Goal: Information Seeking & Learning: Learn about a topic

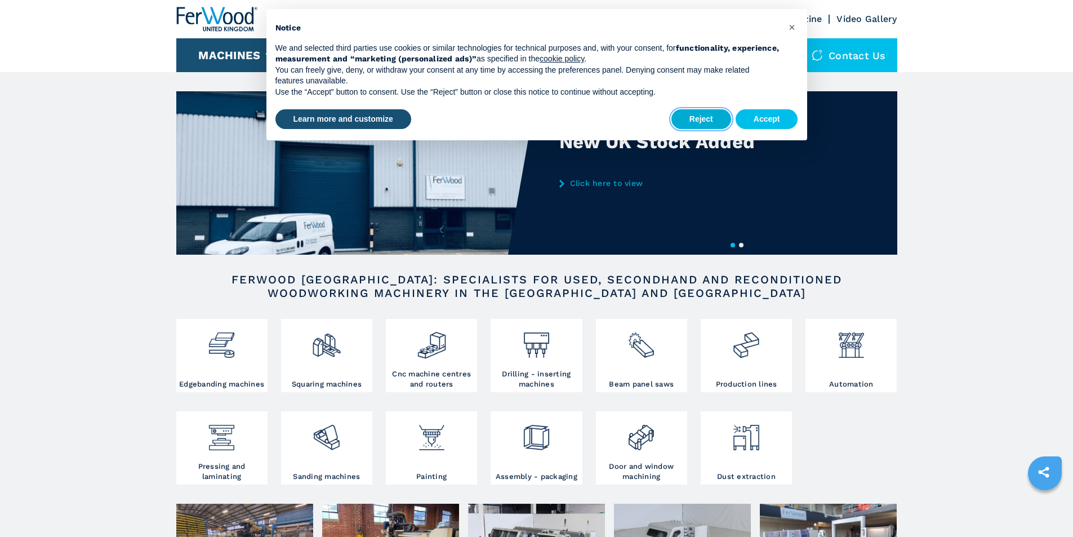
click at [695, 123] on button "Reject" at bounding box center [701, 119] width 60 height 20
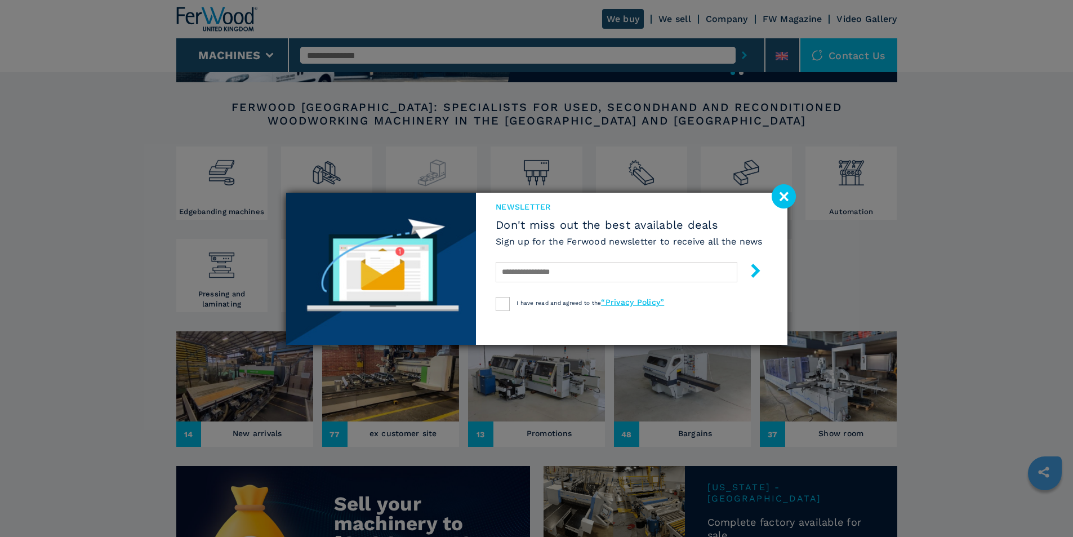
scroll to position [225, 0]
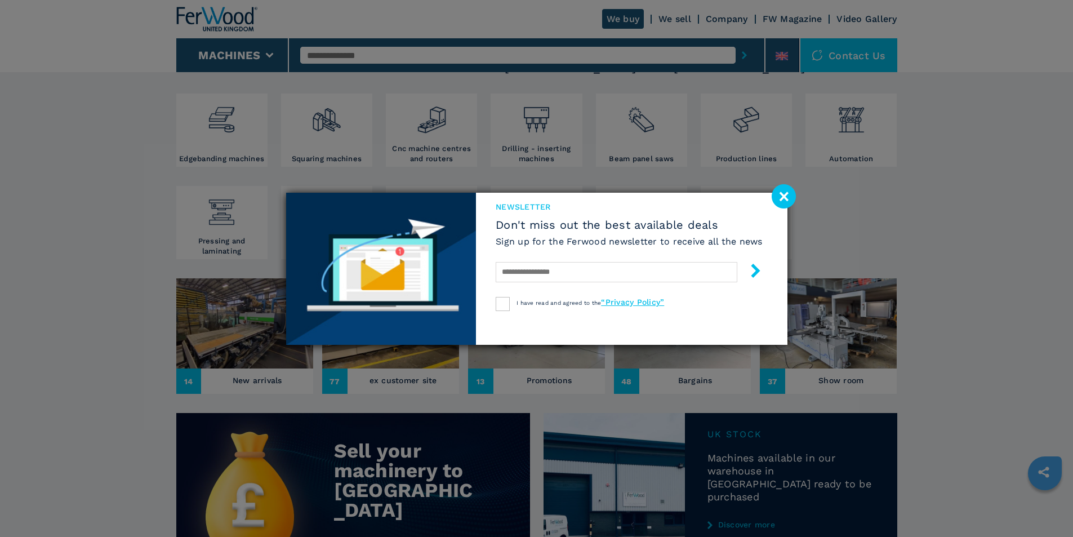
click at [785, 196] on image at bounding box center [783, 196] width 24 height 24
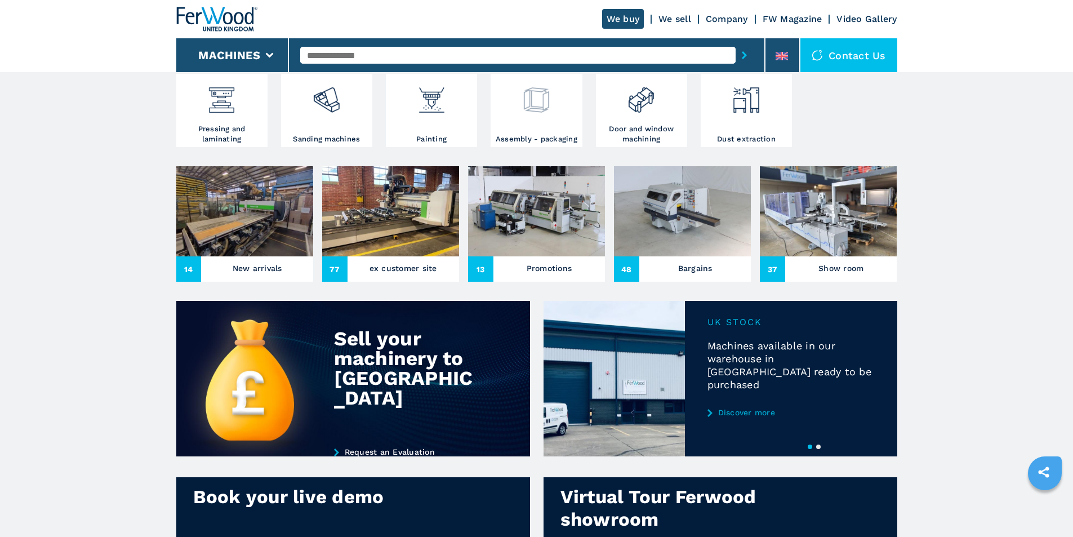
scroll to position [338, 0]
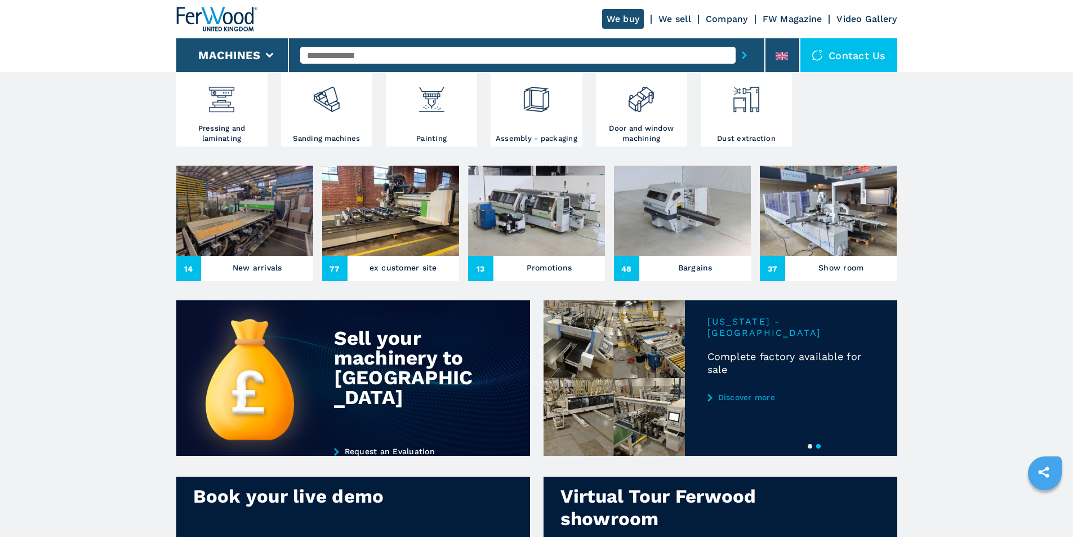
click at [265, 275] on h3 "New arrivals" at bounding box center [258, 268] width 50 height 16
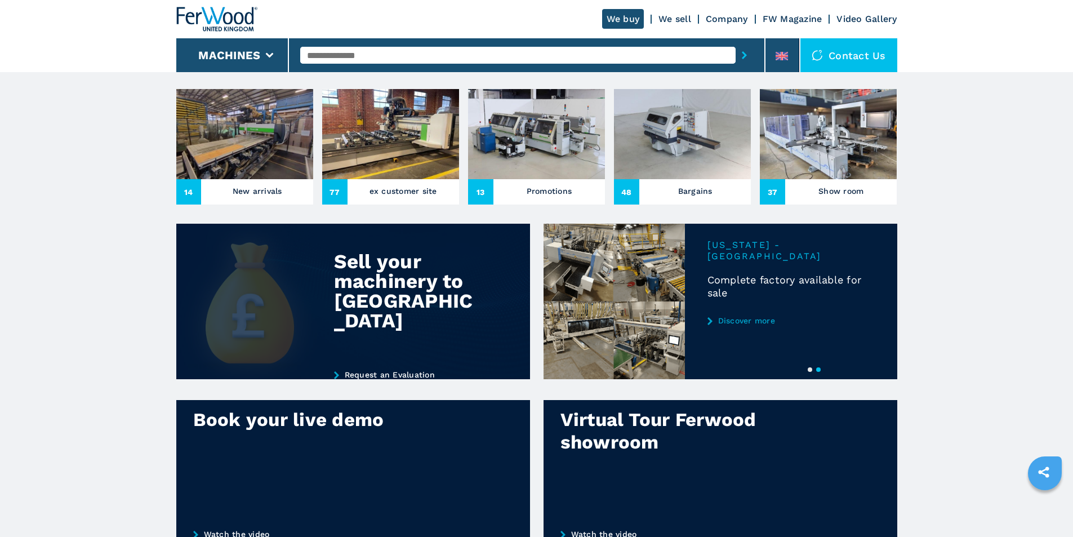
scroll to position [394, 0]
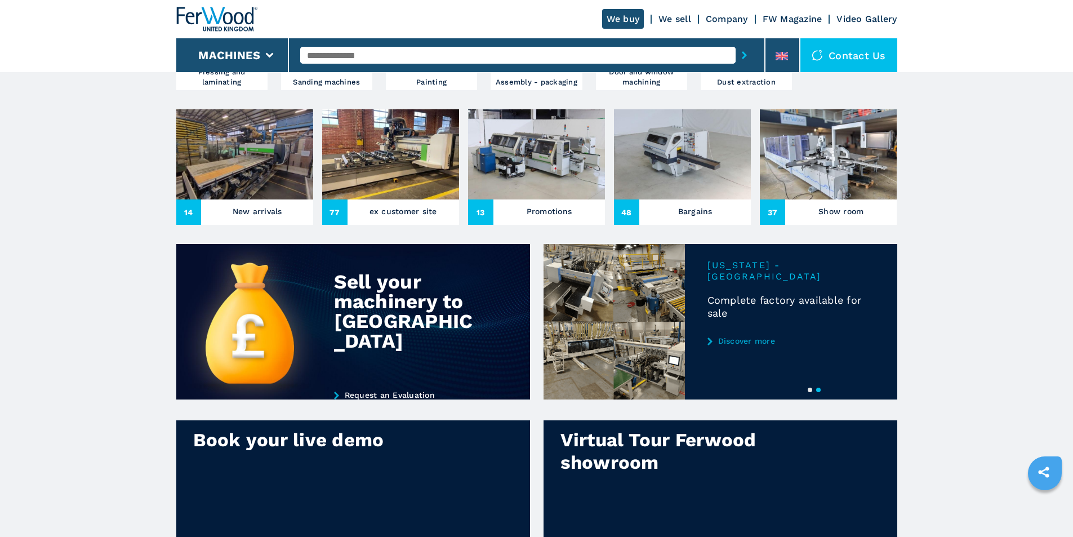
click at [830, 219] on h3 "Show room" at bounding box center [840, 211] width 45 height 16
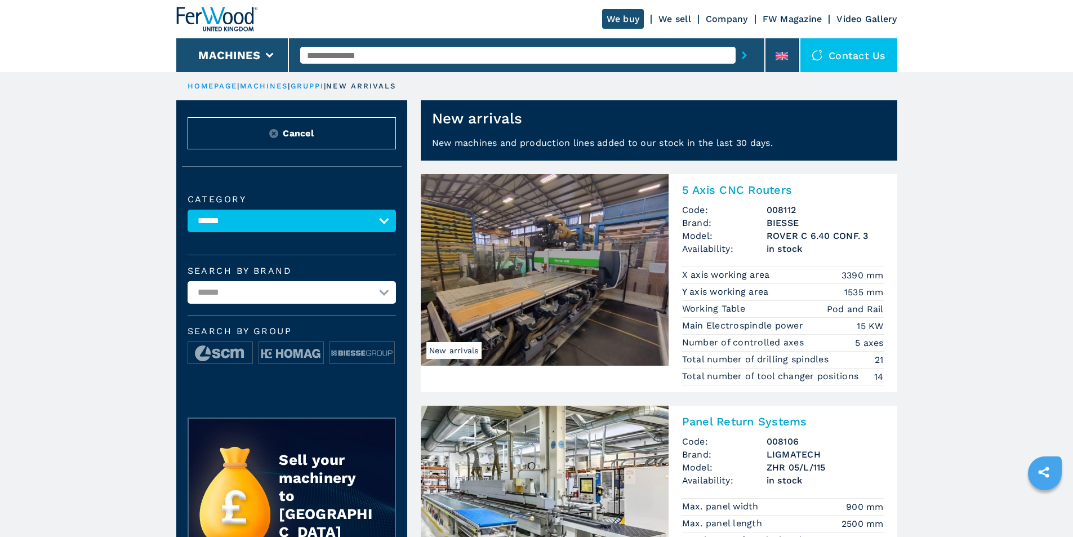
click at [571, 292] on img at bounding box center [545, 269] width 248 height 191
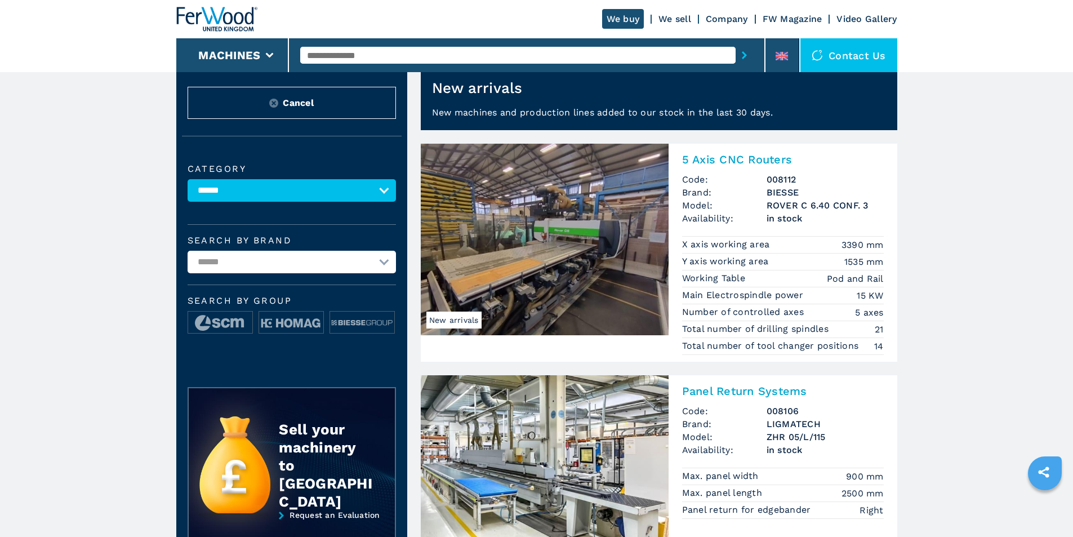
scroll to position [113, 0]
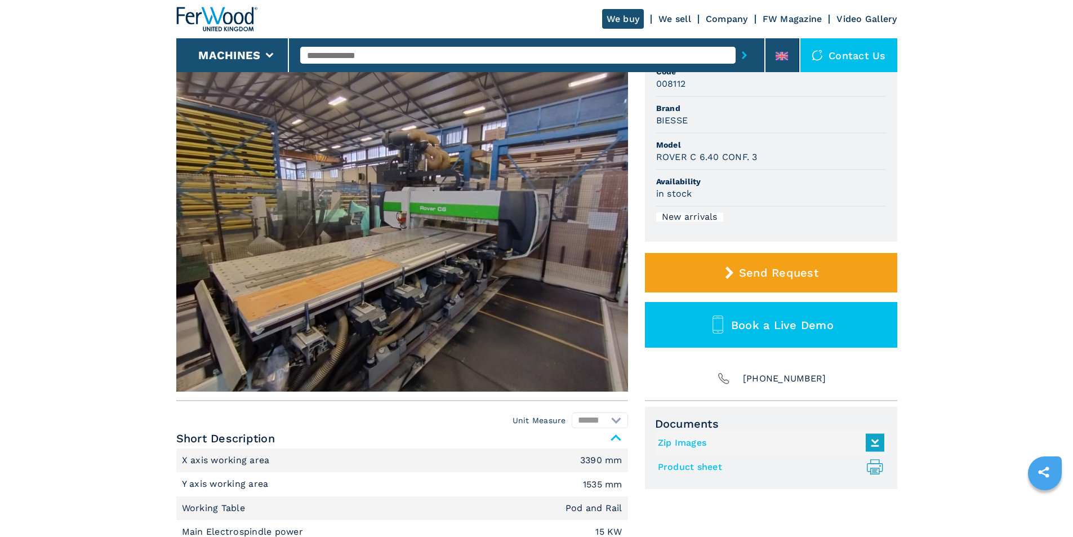
scroll to position [56, 0]
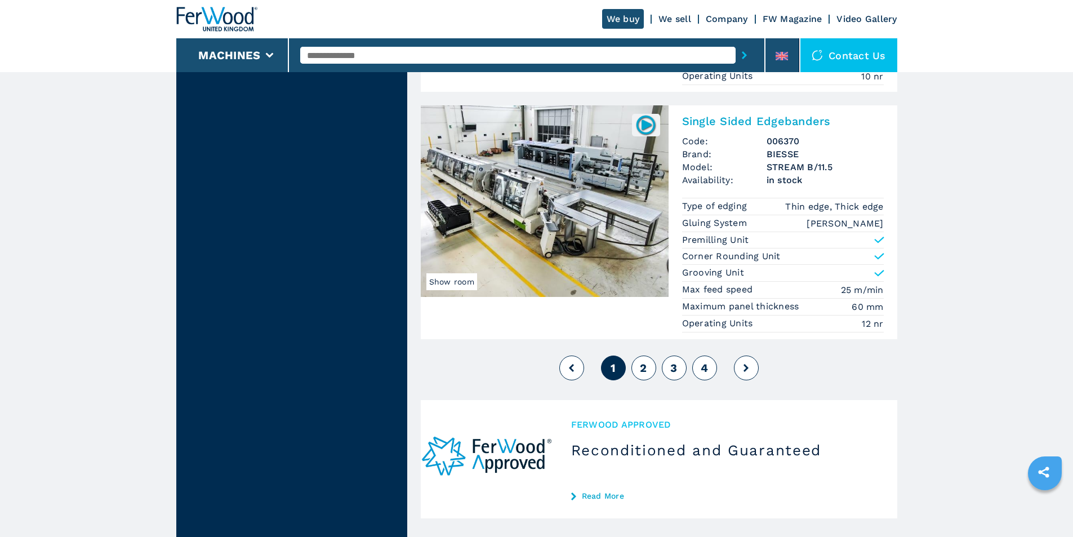
scroll to position [2872, 0]
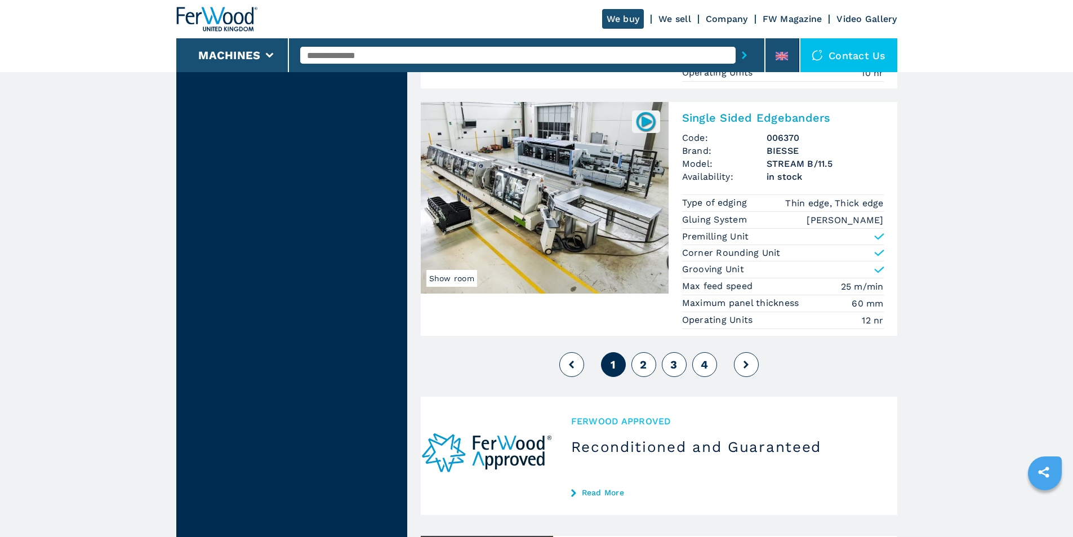
click at [642, 358] on span "2" at bounding box center [643, 365] width 7 height 14
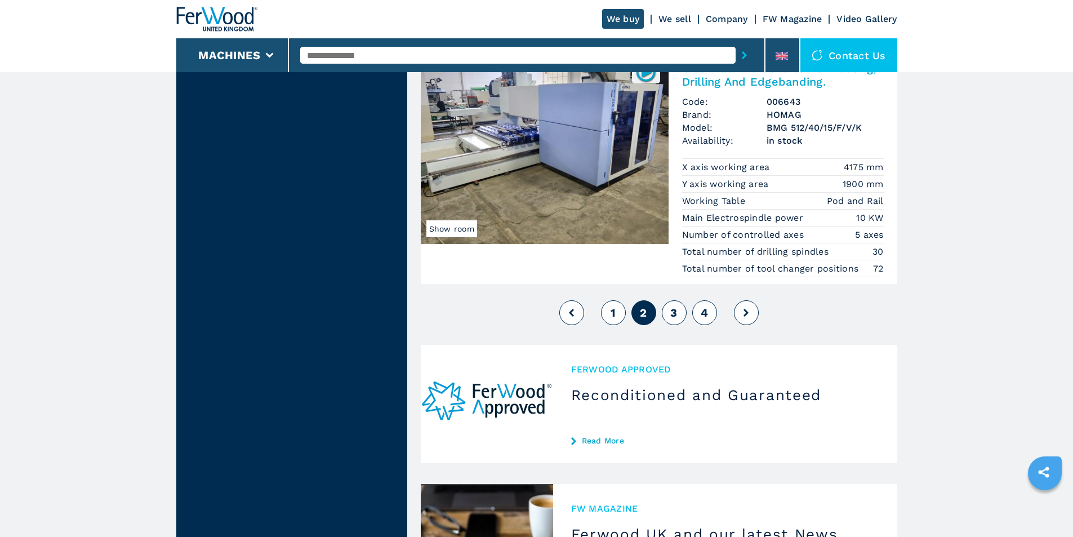
scroll to position [2816, 0]
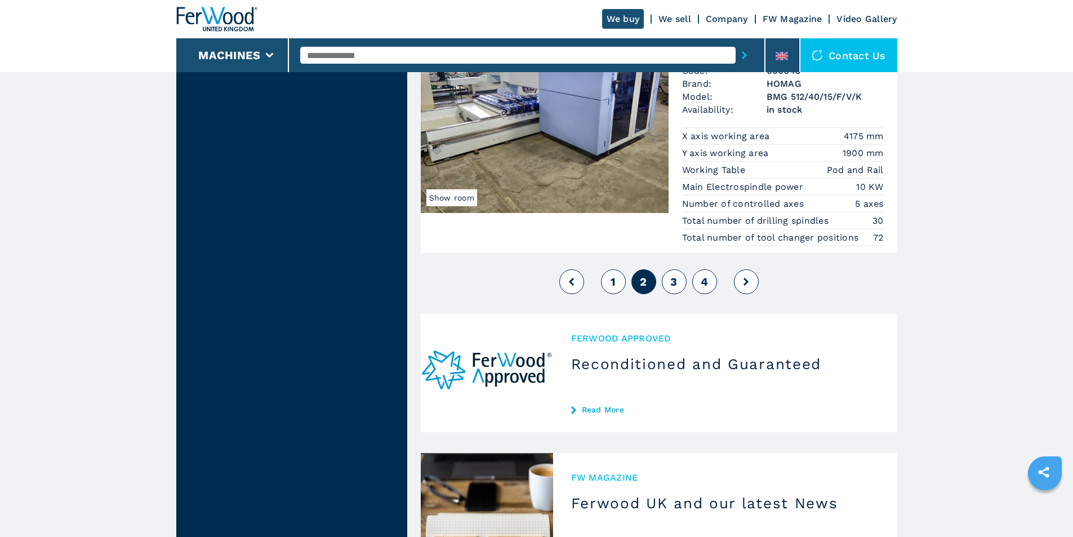
click at [670, 276] on button "3" at bounding box center [674, 281] width 25 height 25
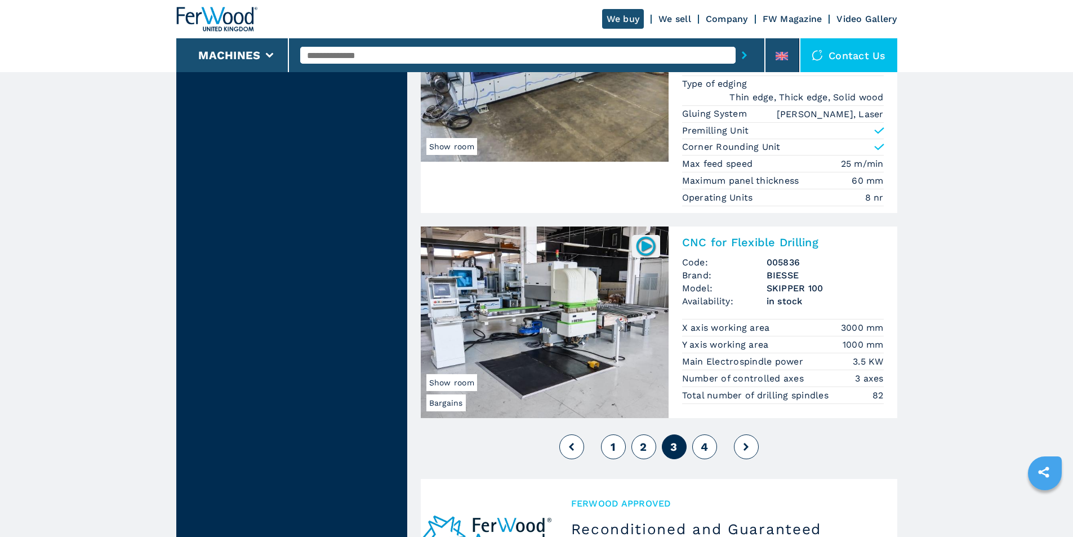
scroll to position [2703, 0]
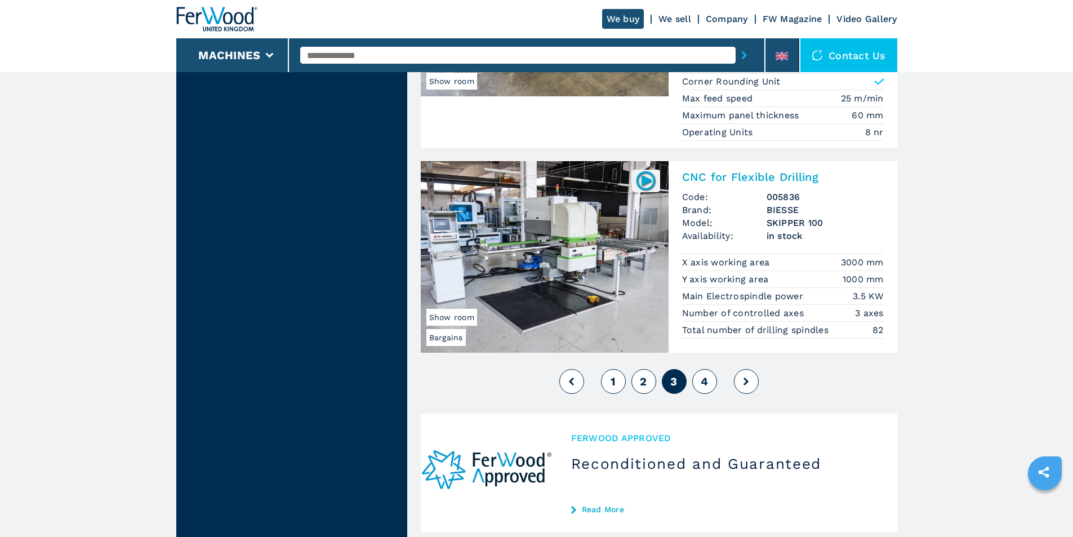
click at [707, 377] on span "4" at bounding box center [704, 381] width 7 height 14
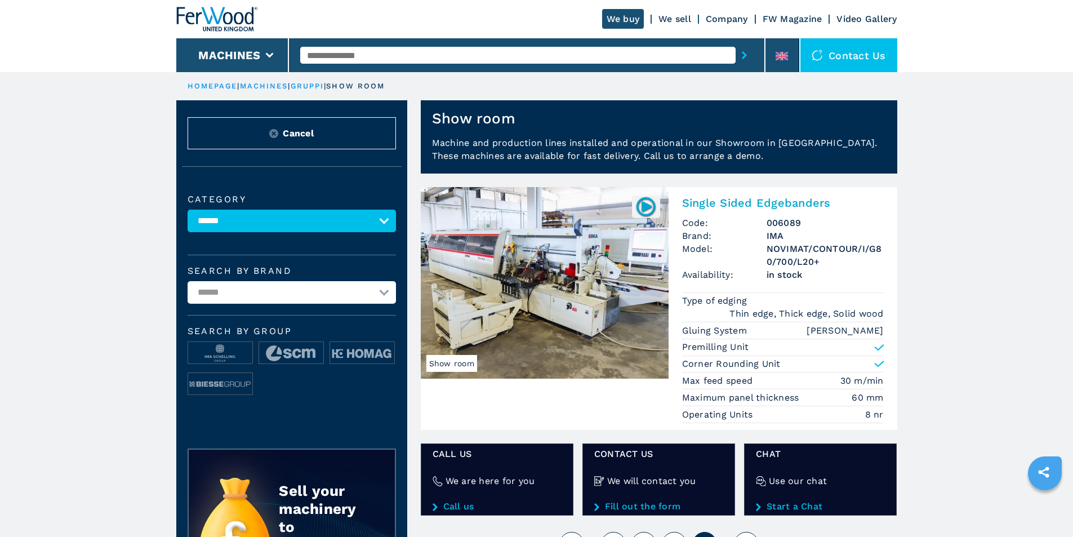
click at [224, 86] on link "HOMEPAGE" at bounding box center [213, 86] width 50 height 8
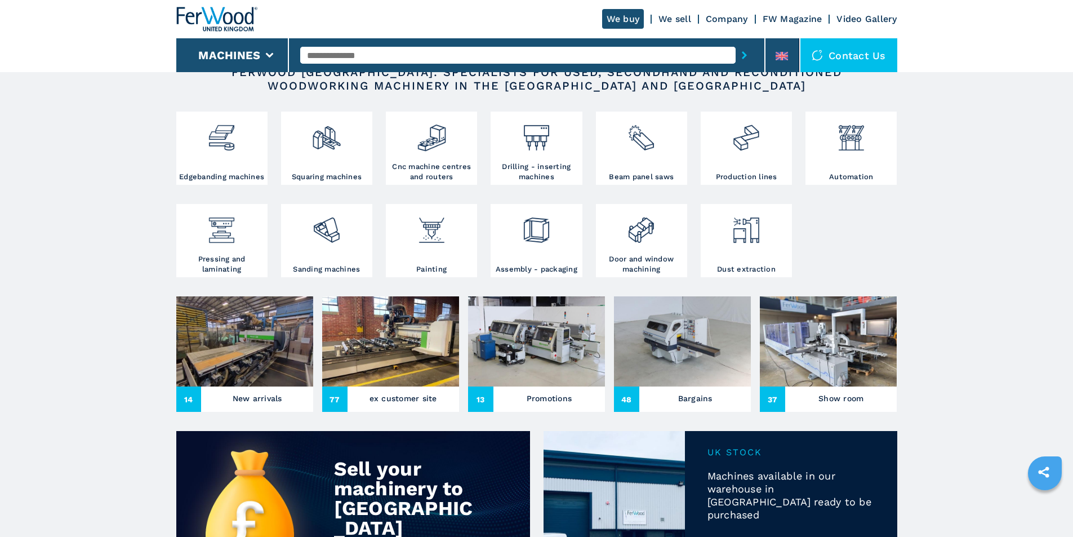
scroll to position [225, 0]
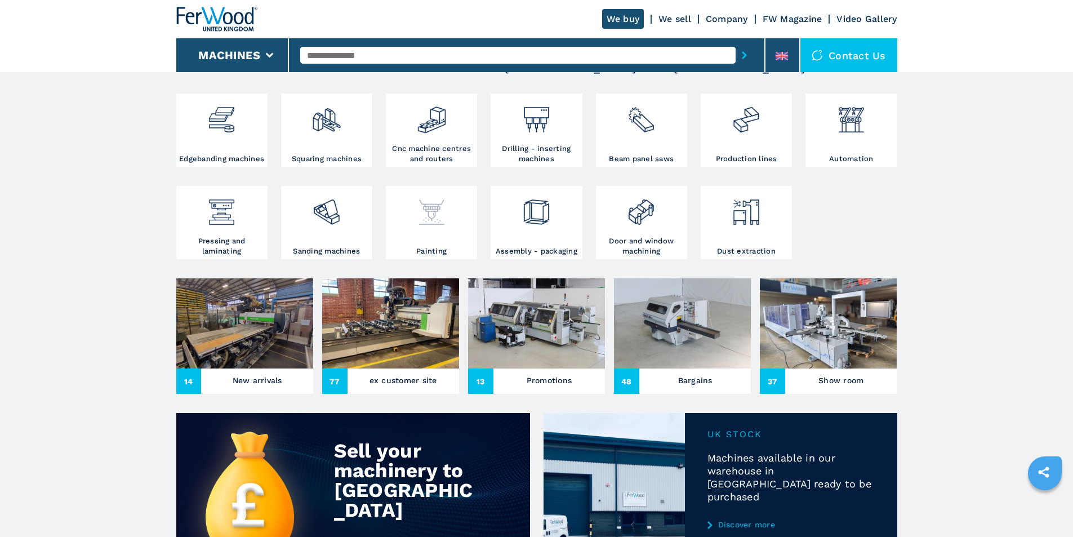
click at [426, 220] on img at bounding box center [432, 208] width 30 height 38
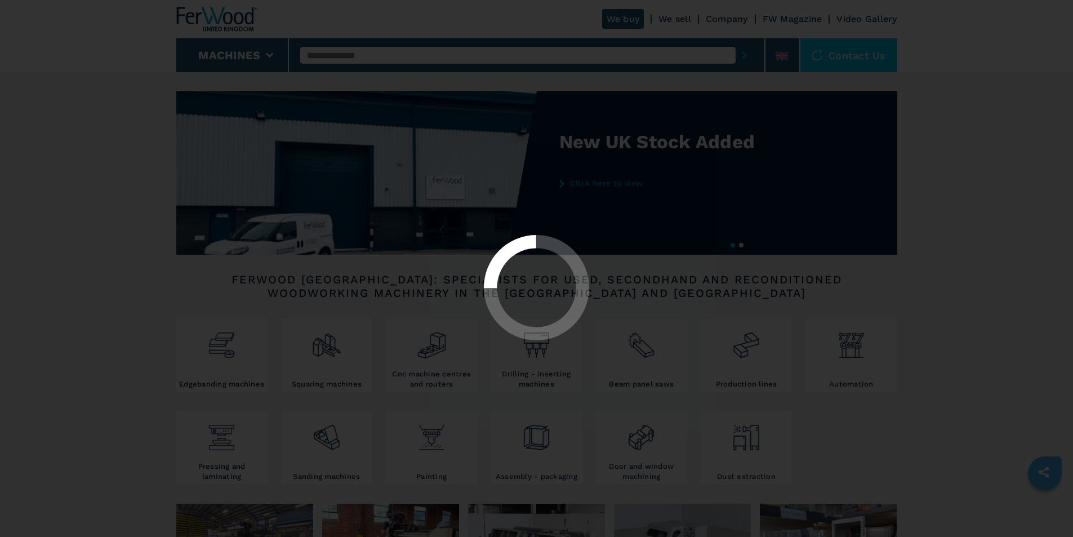
select select "********"
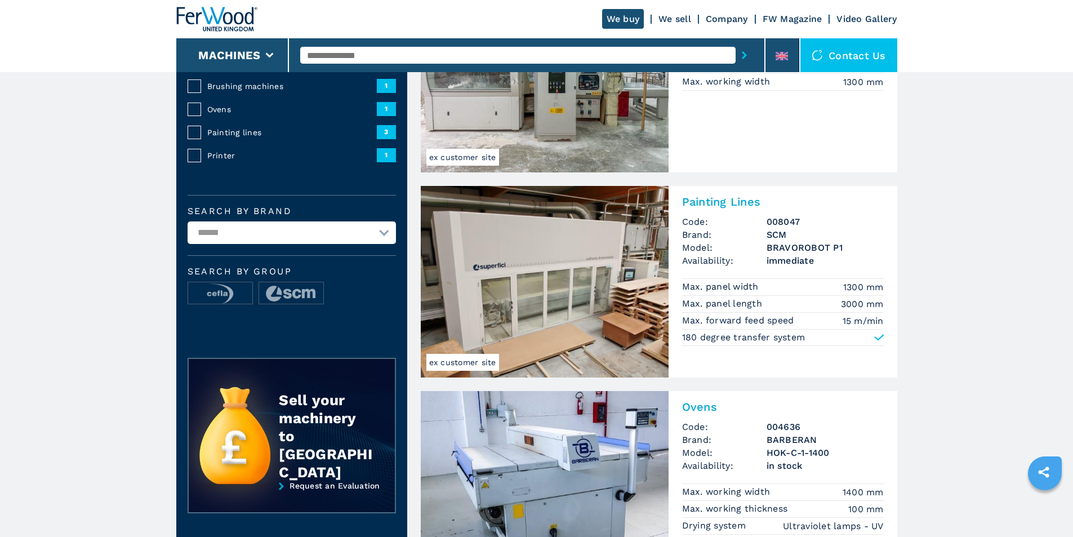
scroll to position [225, 0]
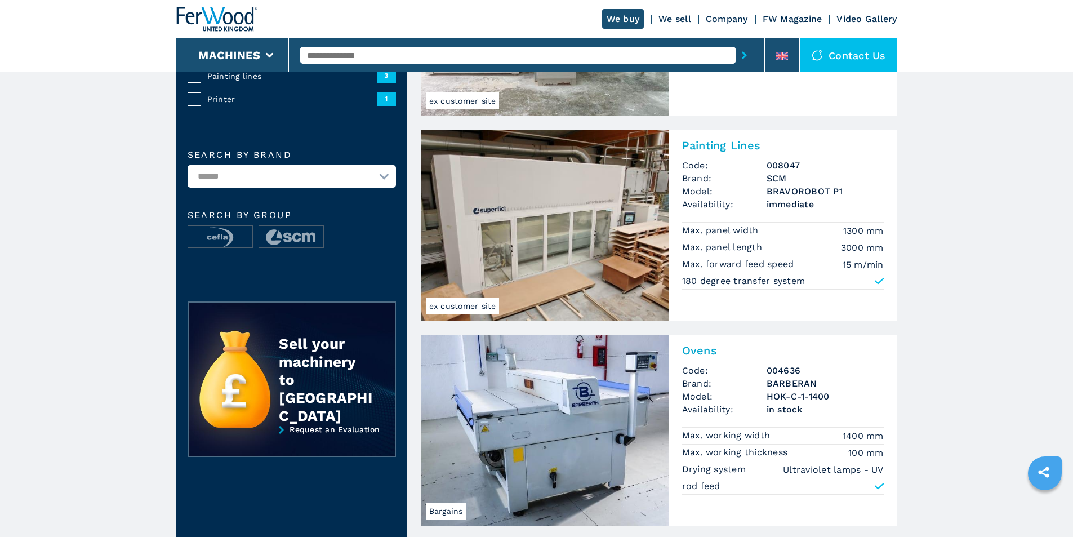
click at [587, 229] on img at bounding box center [545, 225] width 248 height 191
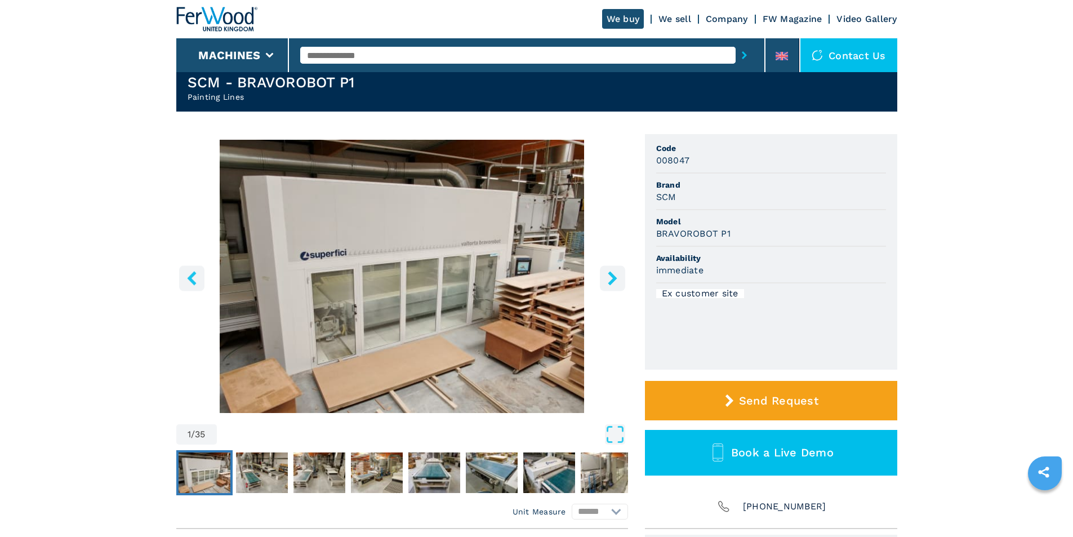
scroll to position [56, 0]
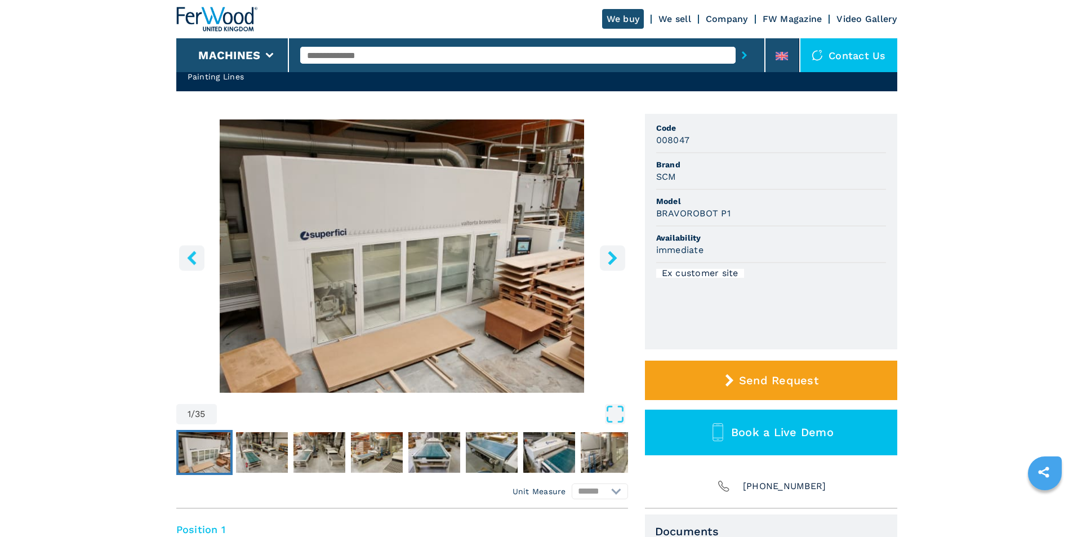
click at [609, 259] on icon "right-button" at bounding box center [612, 258] width 14 height 14
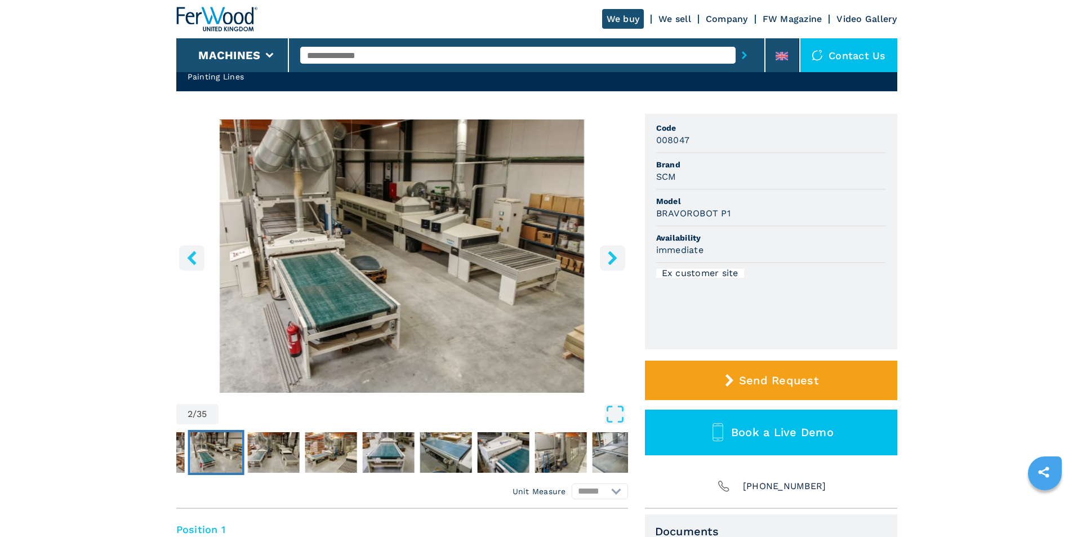
click at [609, 257] on icon "right-button" at bounding box center [612, 258] width 14 height 14
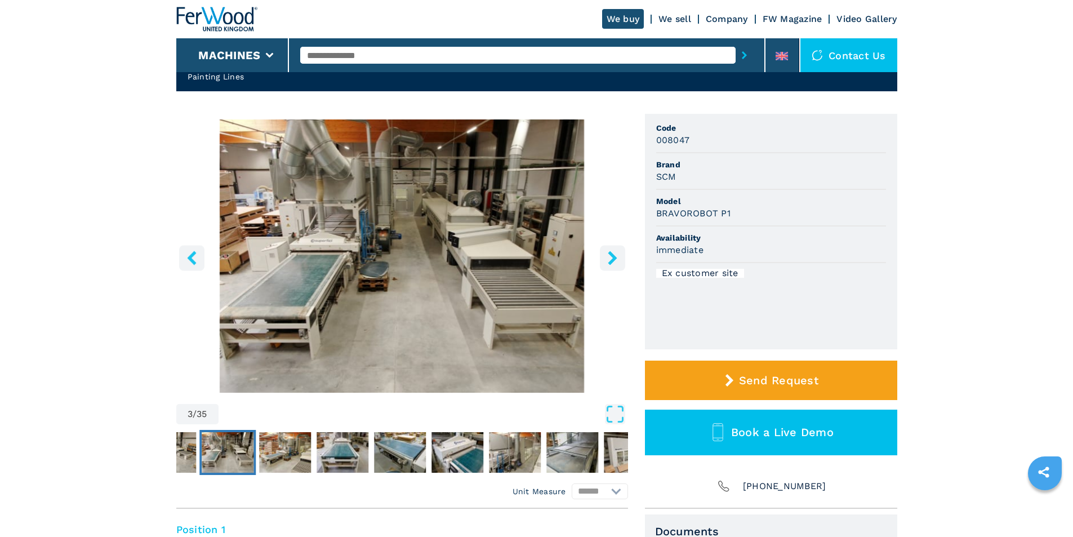
click at [609, 257] on icon "right-button" at bounding box center [612, 258] width 14 height 14
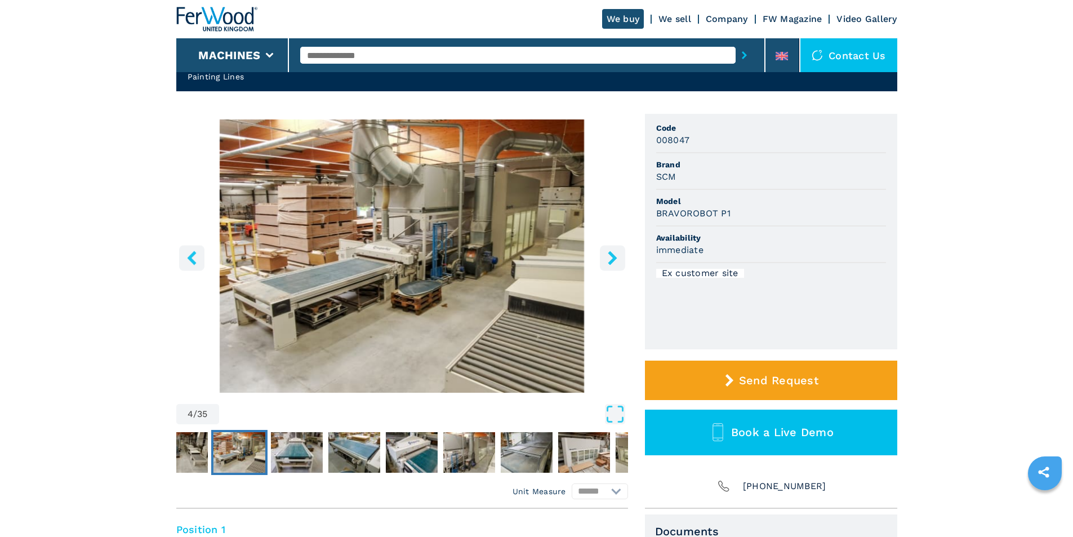
click at [609, 257] on icon "right-button" at bounding box center [612, 258] width 14 height 14
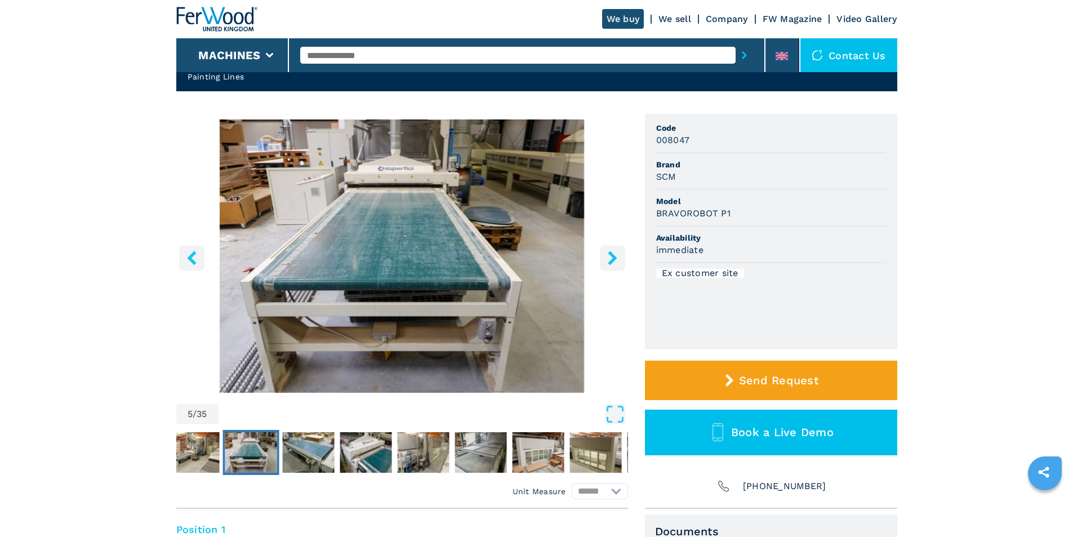
click at [609, 257] on icon "right-button" at bounding box center [612, 258] width 14 height 14
